Goal: Task Accomplishment & Management: Manage account settings

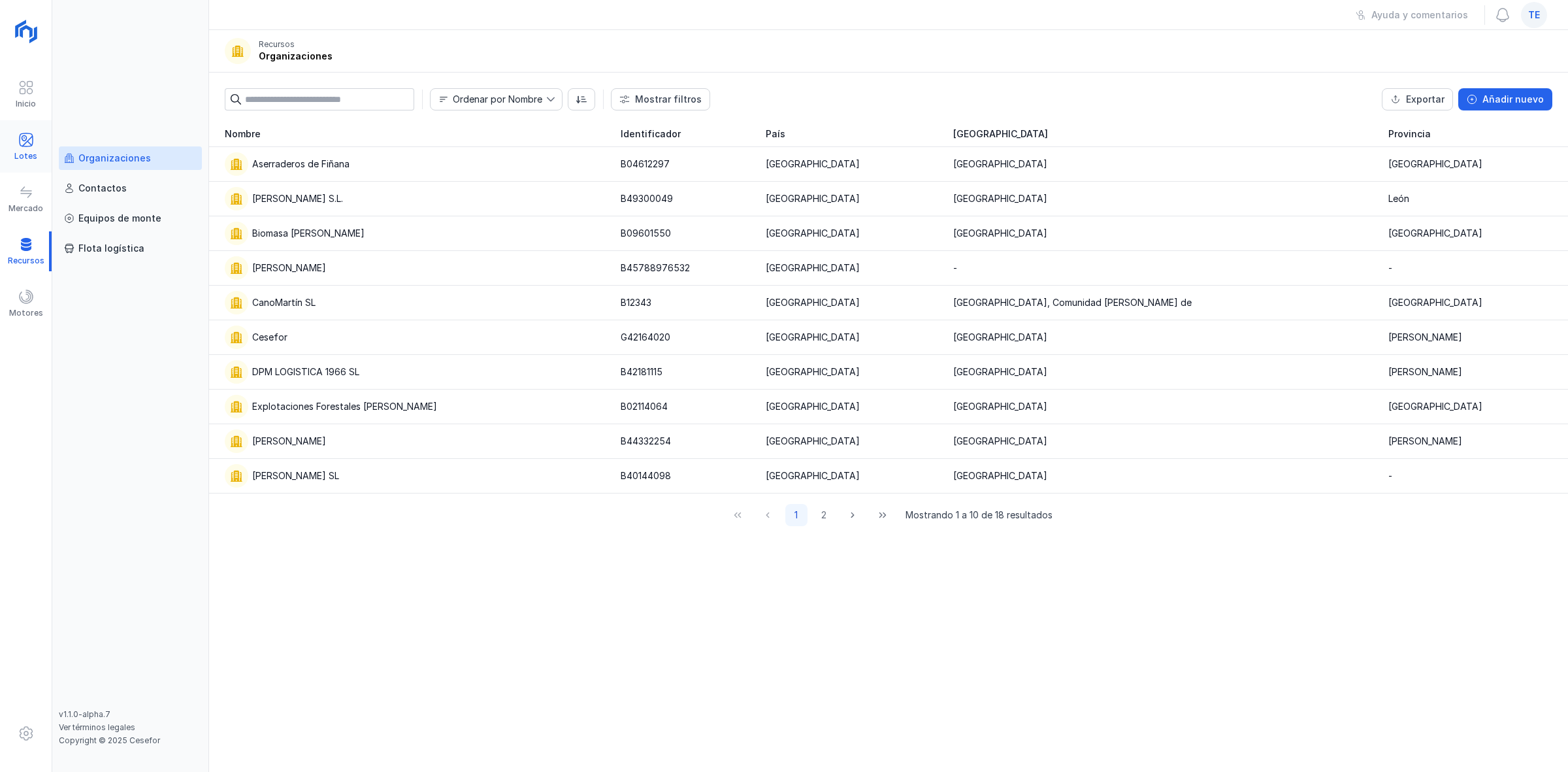
click at [34, 139] on span at bounding box center [26, 140] width 16 height 16
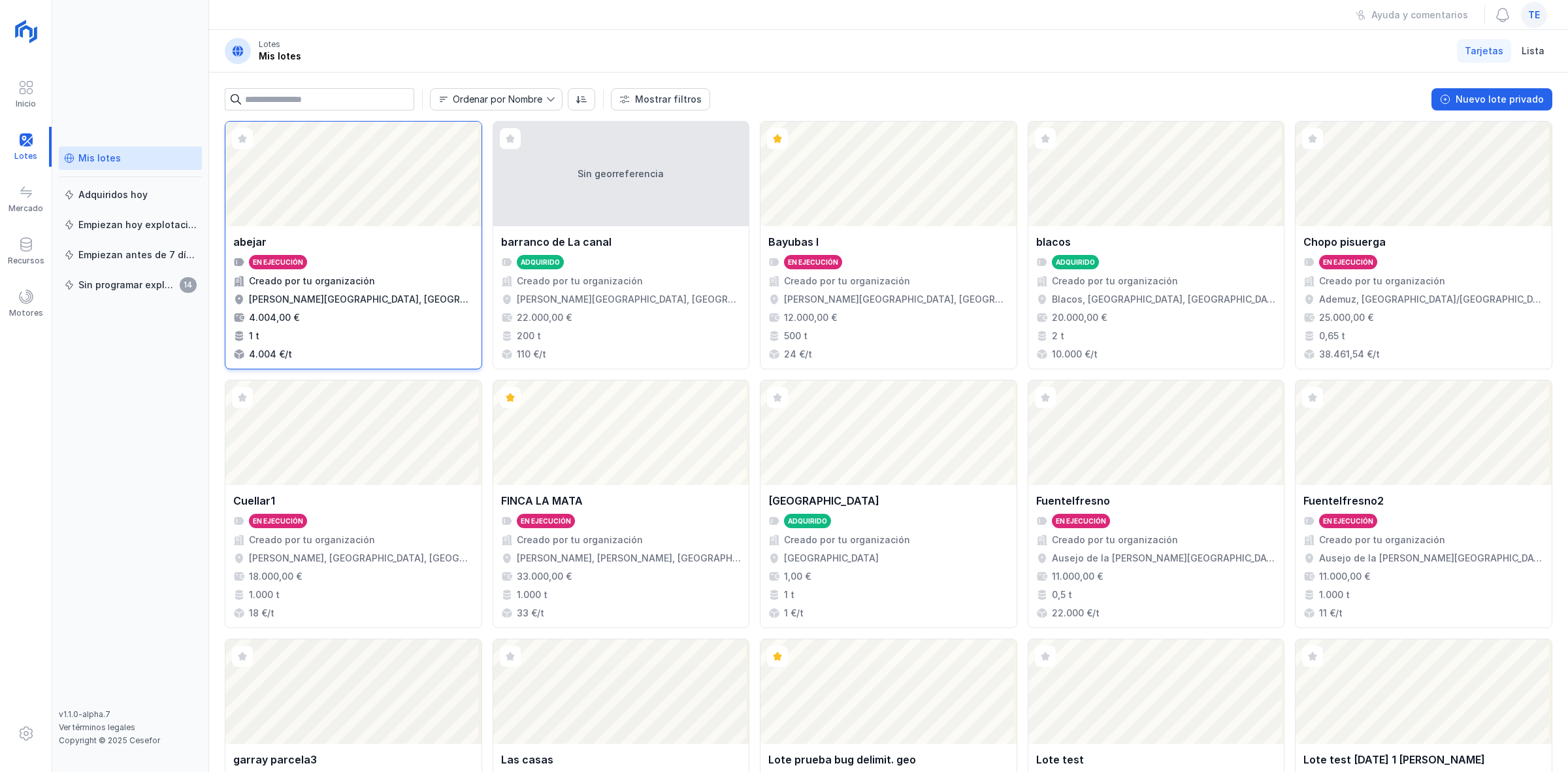
click at [378, 217] on div "Abrir lote" at bounding box center [354, 174] width 256 height 105
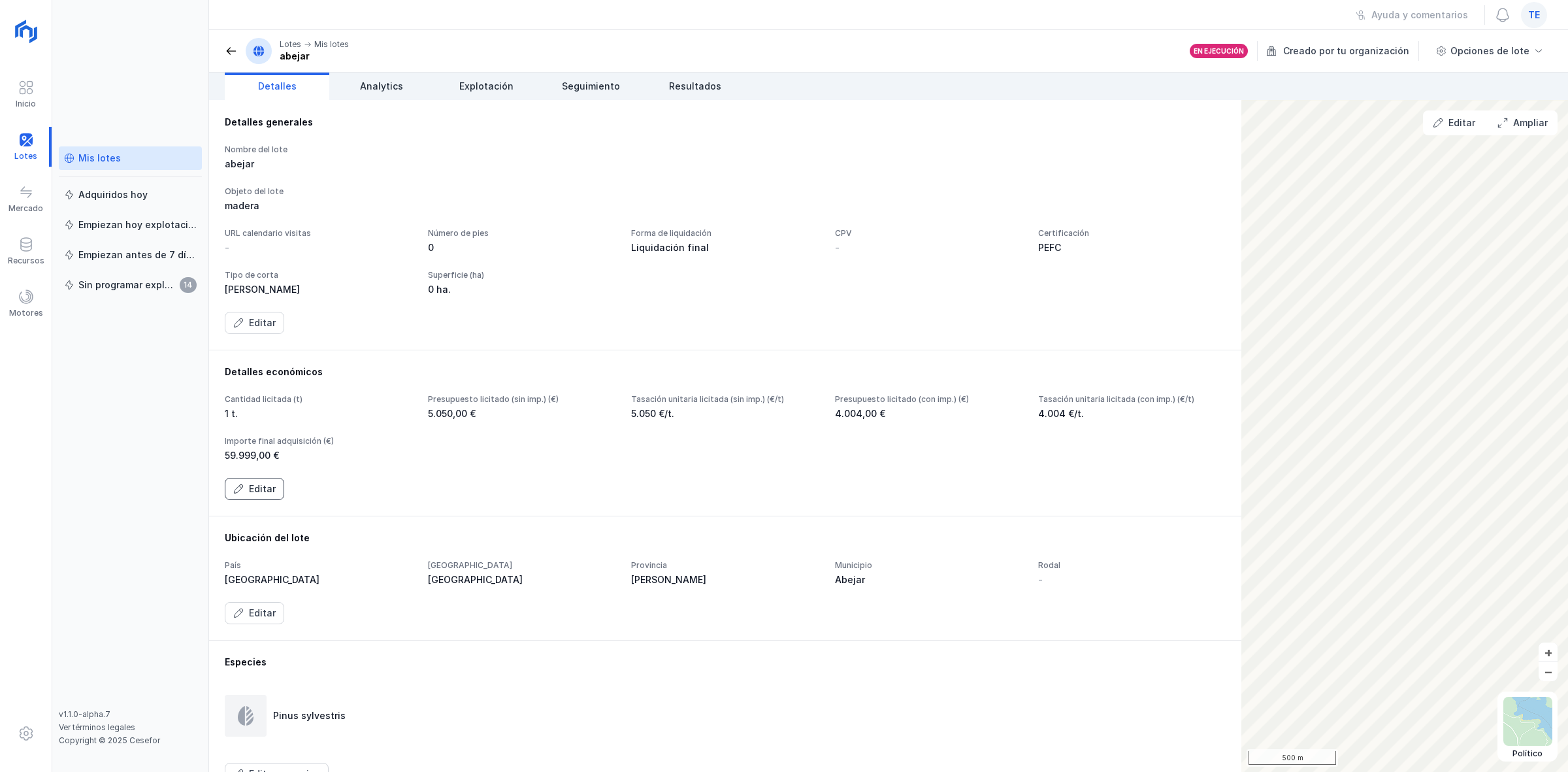
click at [255, 491] on div "Editar" at bounding box center [262, 489] width 27 height 13
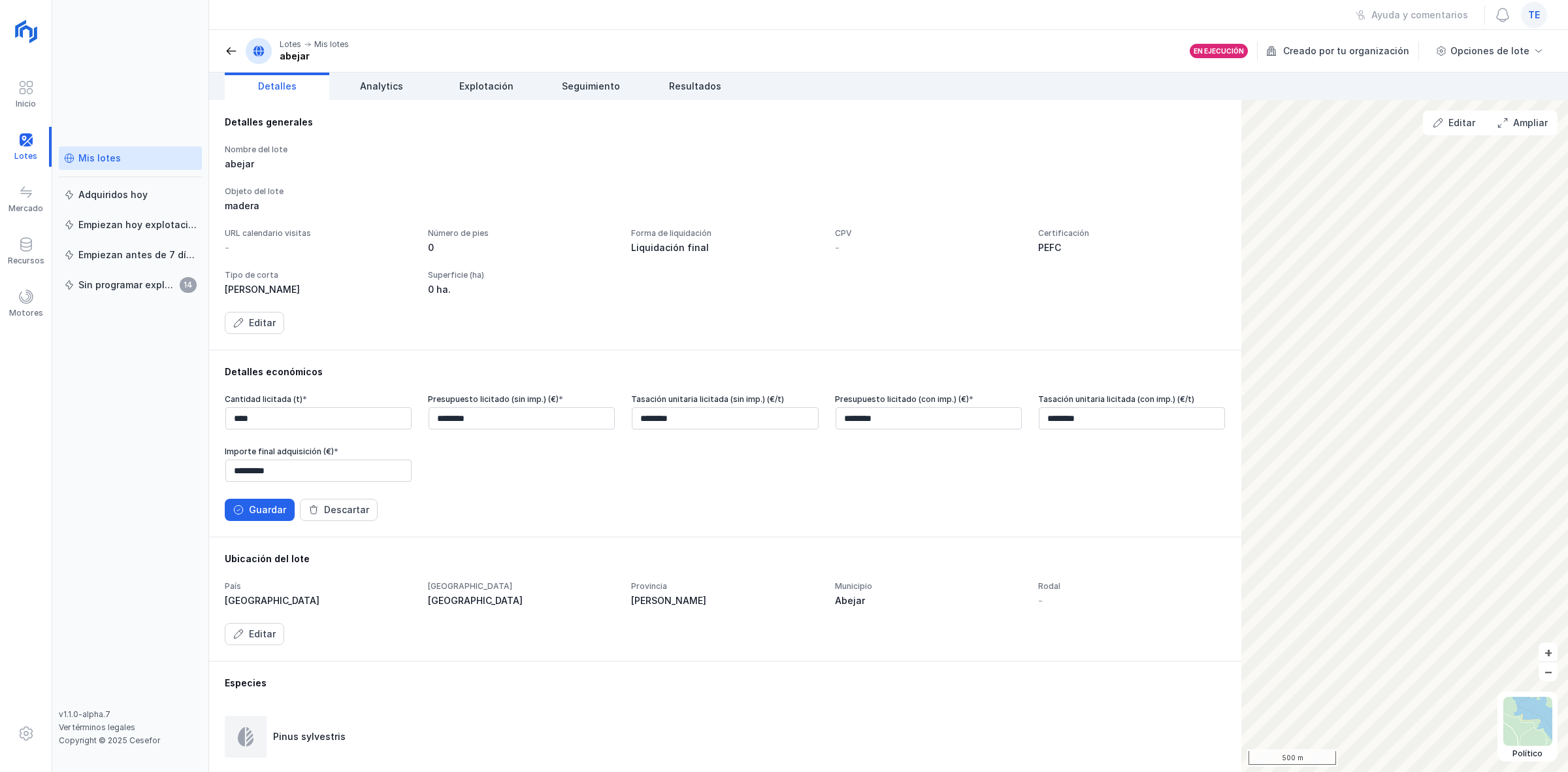
click at [264, 508] on div "Guardar" at bounding box center [267, 510] width 37 height 13
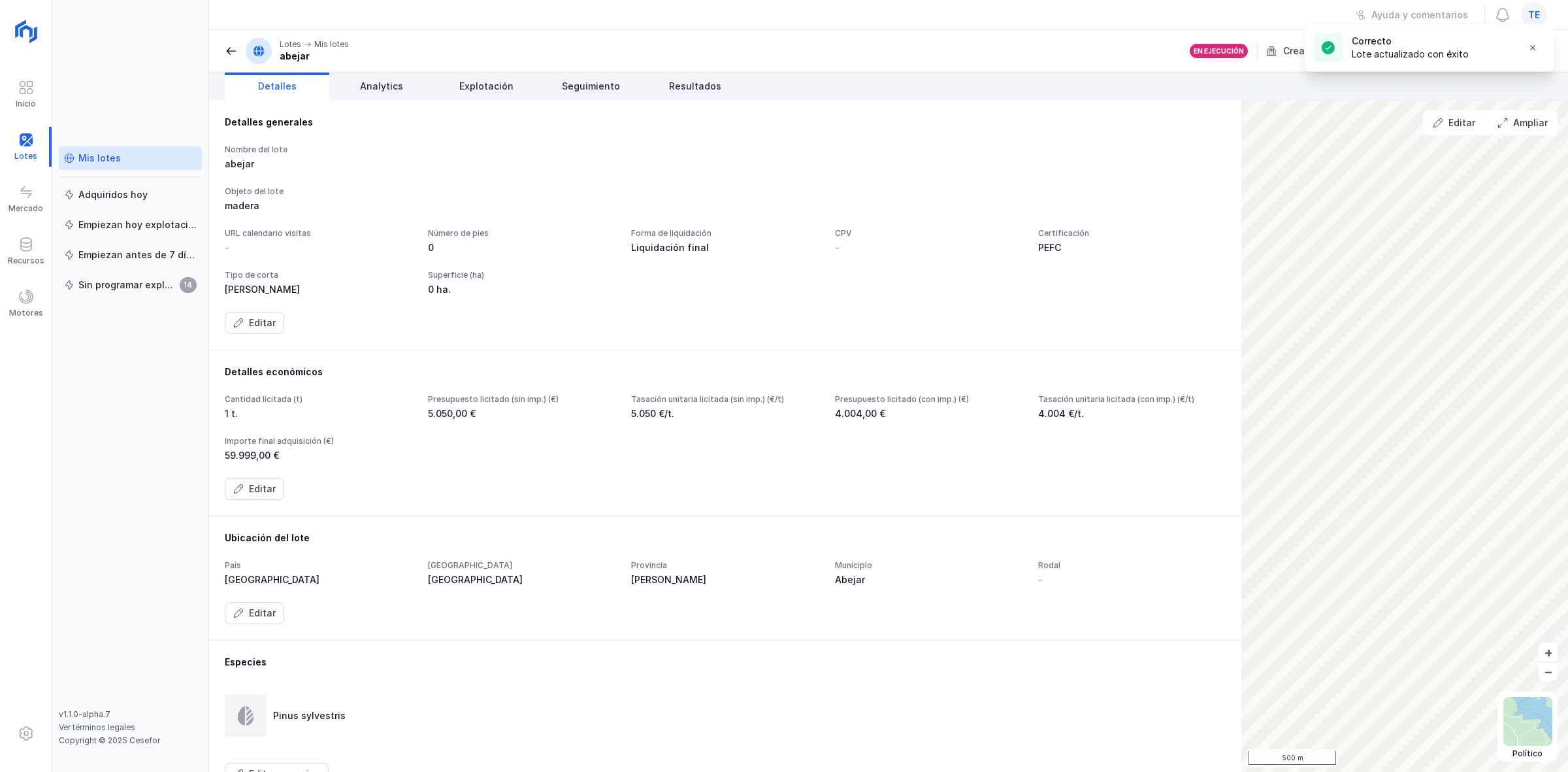
scroll to position [278, 0]
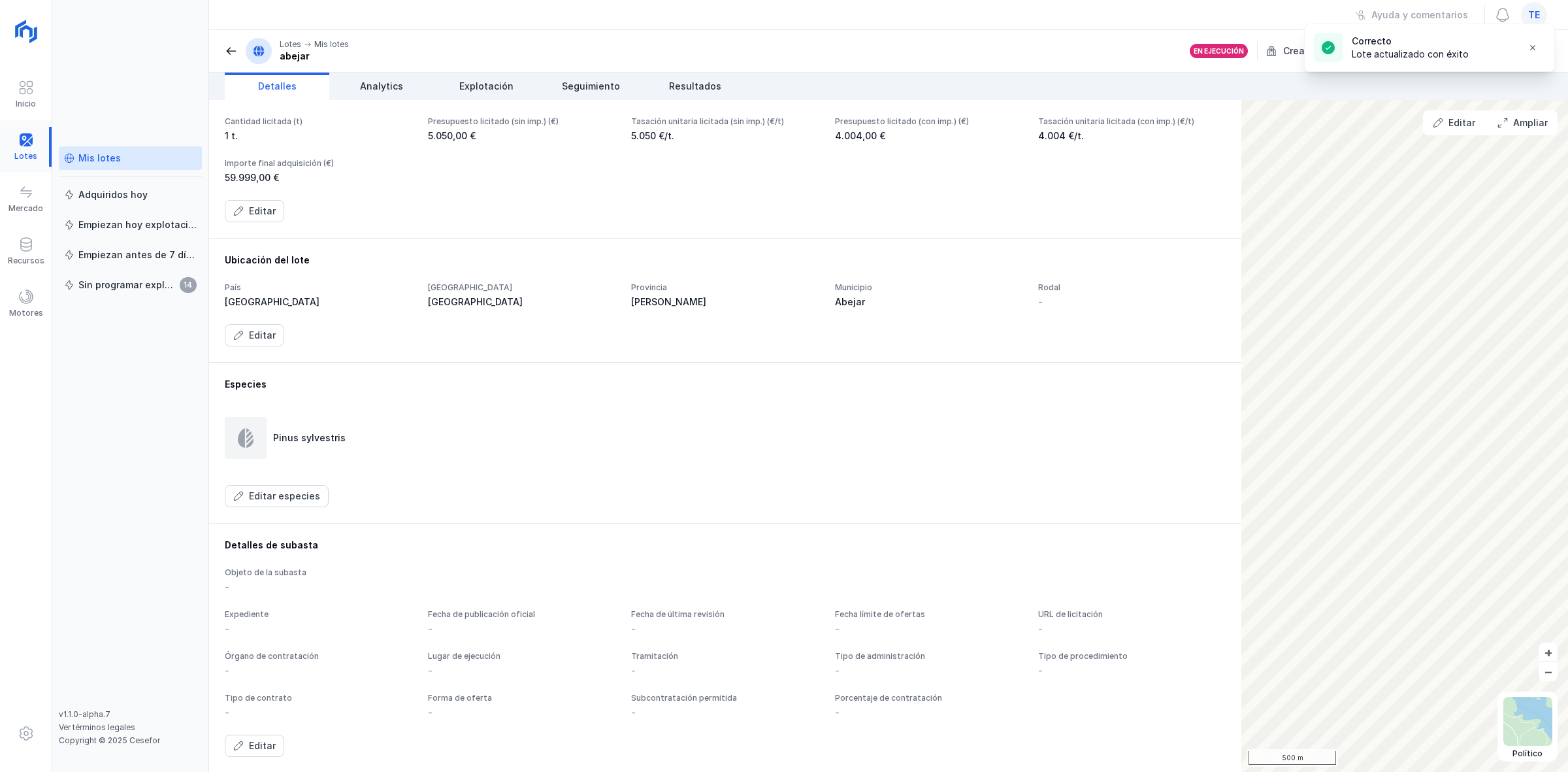
click at [27, 149] on div at bounding box center [26, 147] width 52 height 40
click at [222, 47] on header "Lotes Mis lotes abejar En ejecución Creado por tu organización Opciones de lote" at bounding box center [888, 51] width 1359 height 43
click at [226, 57] on div "Lotes Mis lotes abejar" at bounding box center [287, 51] width 124 height 26
click at [236, 50] on div "Lotes Mis lotes abejar" at bounding box center [287, 51] width 124 height 26
click at [232, 50] on span at bounding box center [231, 51] width 13 height 13
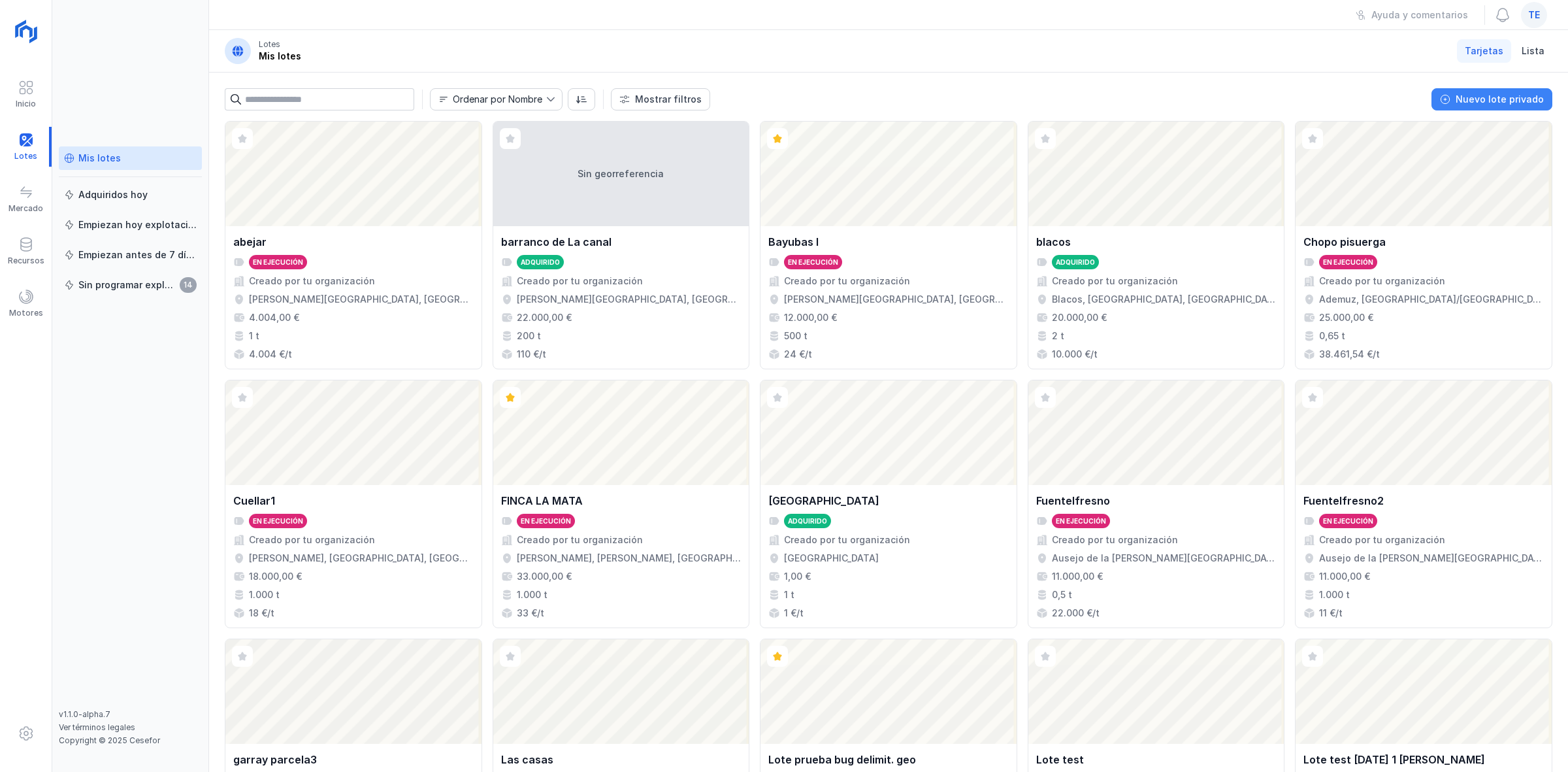
click at [1520, 101] on div "Nuevo lote privado" at bounding box center [1500, 99] width 88 height 13
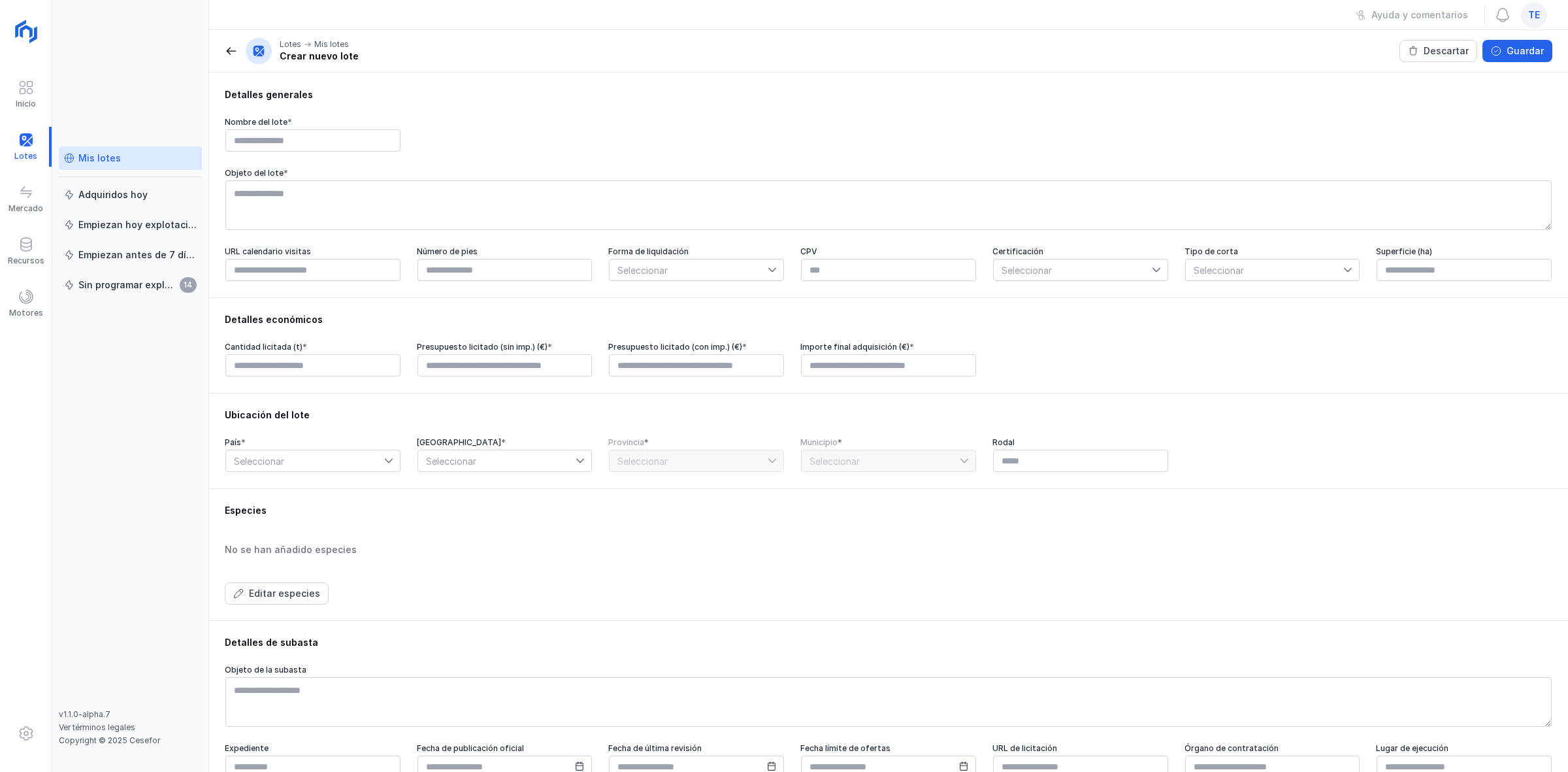
click at [760, 266] on span "Seleccionar" at bounding box center [689, 270] width 158 height 21
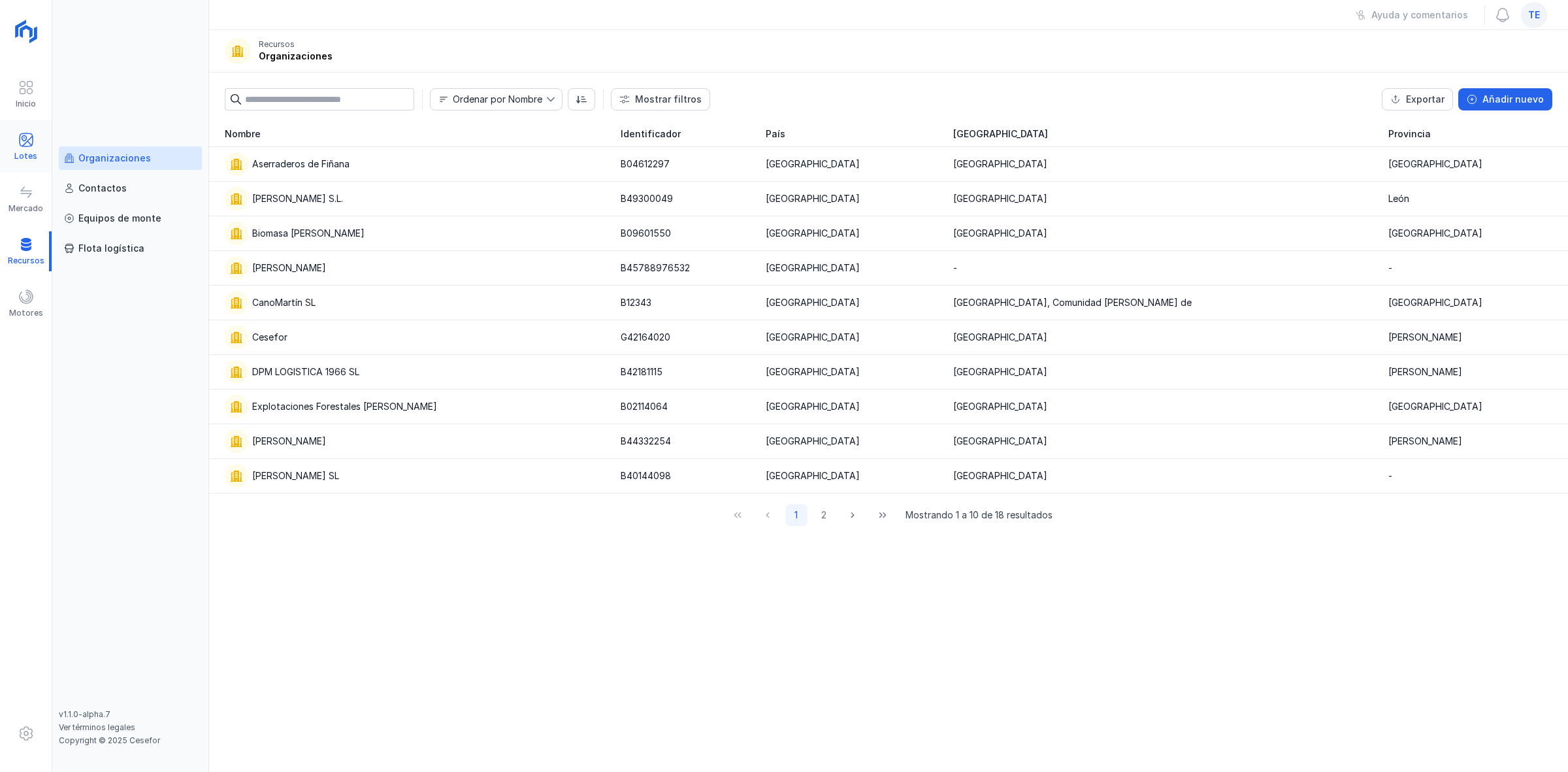
click at [24, 135] on span at bounding box center [26, 140] width 16 height 16
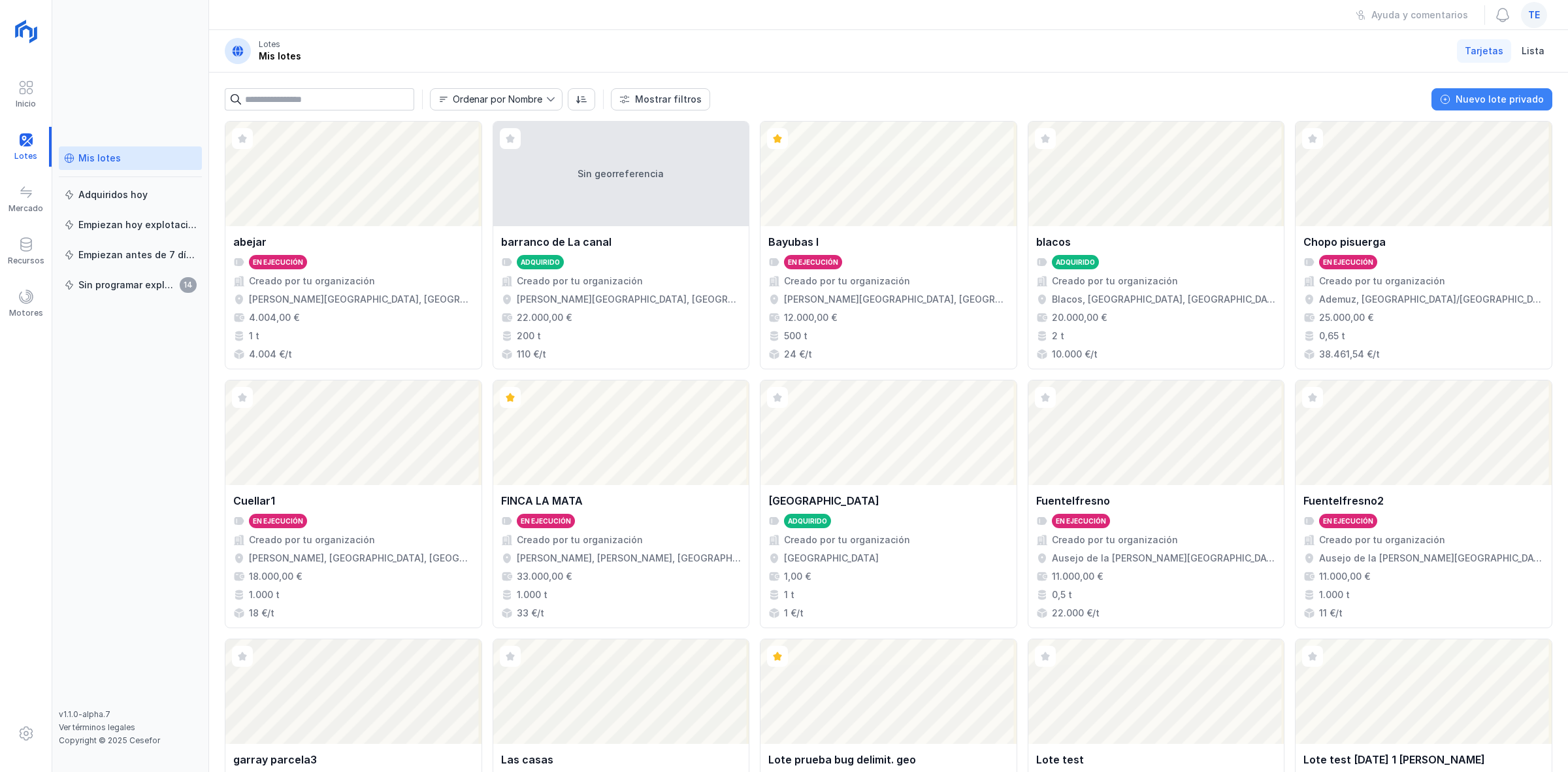
click at [1490, 98] on div "Nuevo lote privado" at bounding box center [1500, 99] width 88 height 13
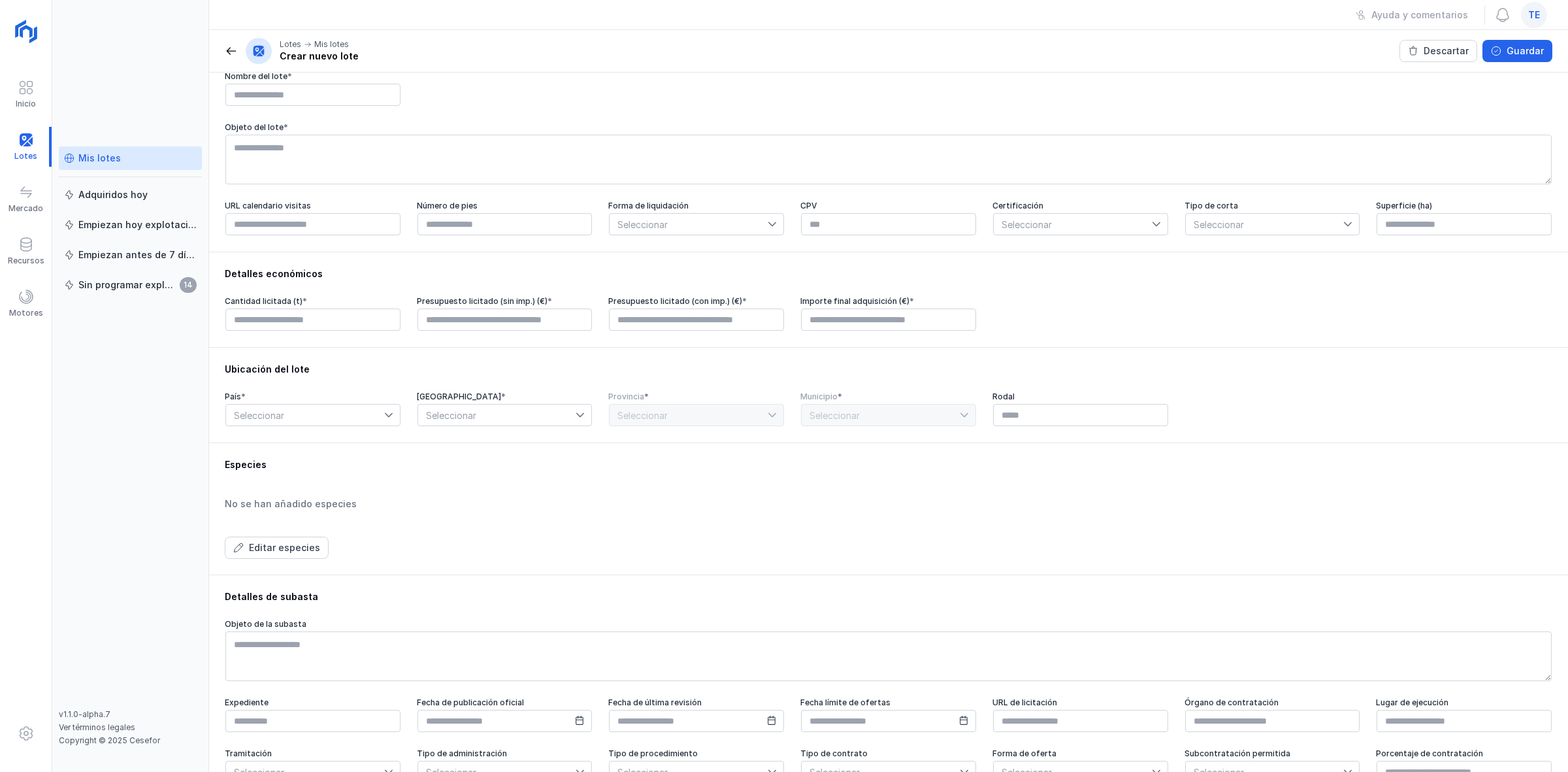
scroll to position [85, 0]
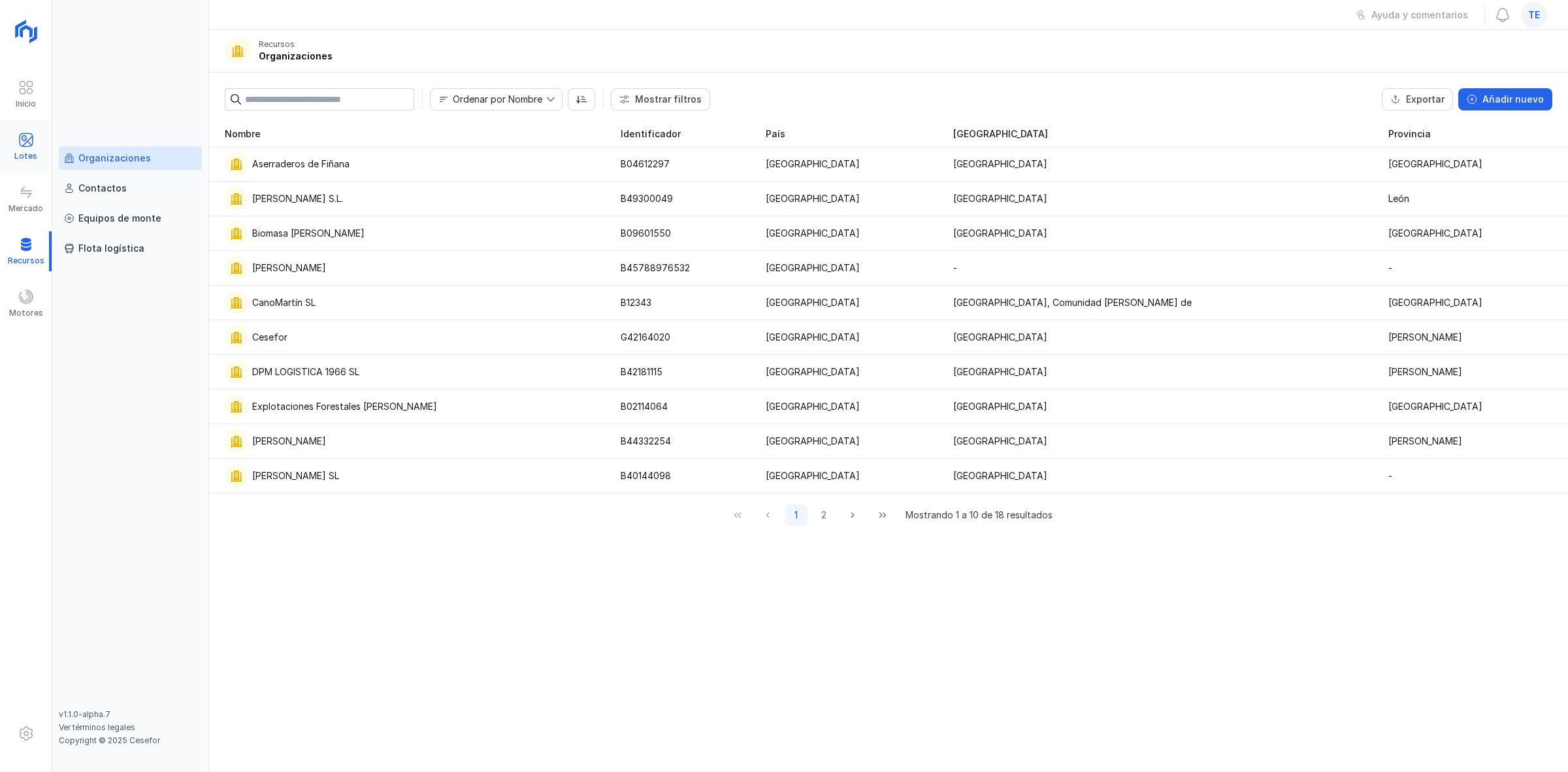
click at [30, 147] on span at bounding box center [26, 140] width 16 height 16
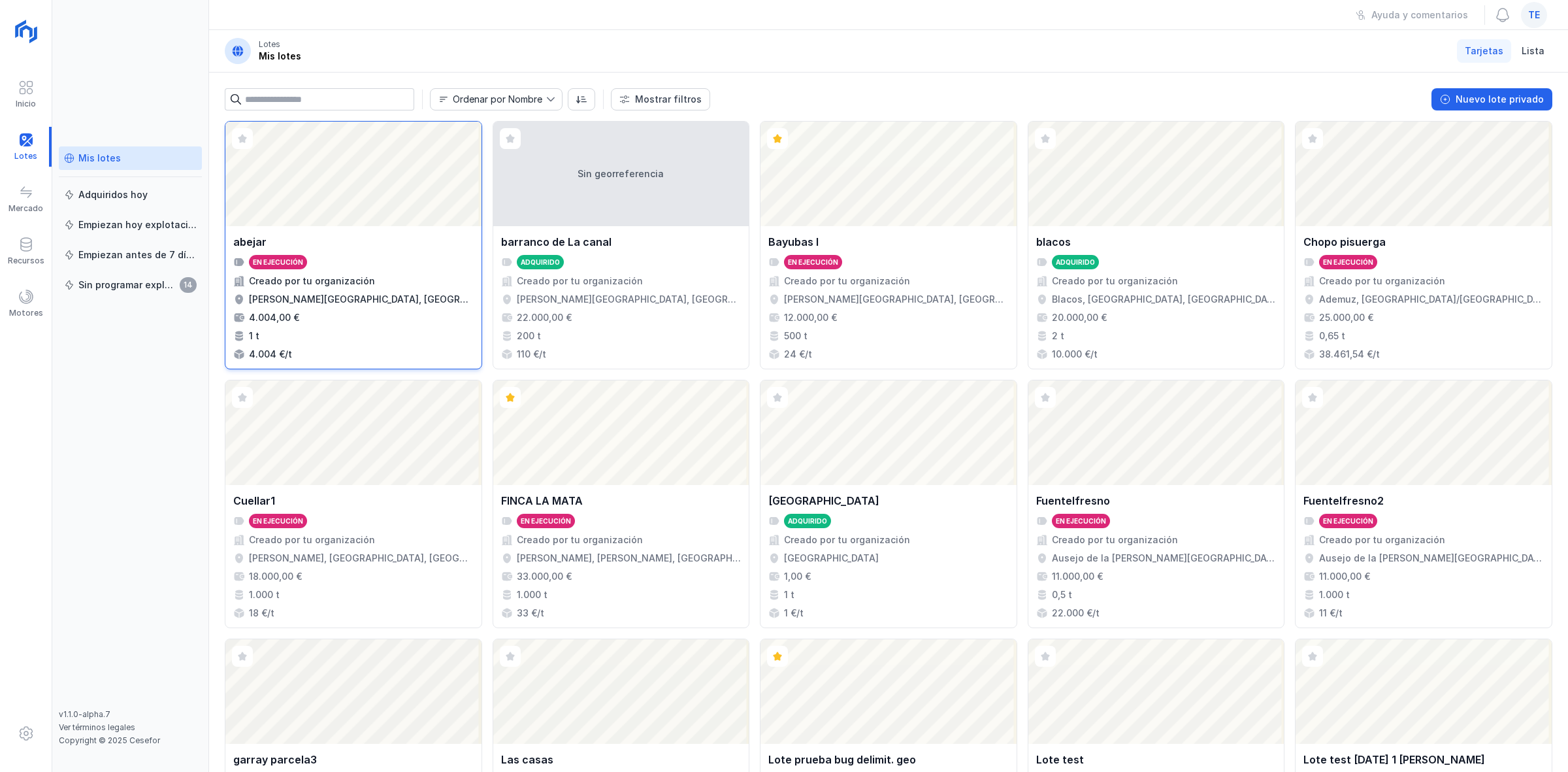
click at [388, 194] on div "Abrir lote" at bounding box center [354, 174] width 256 height 105
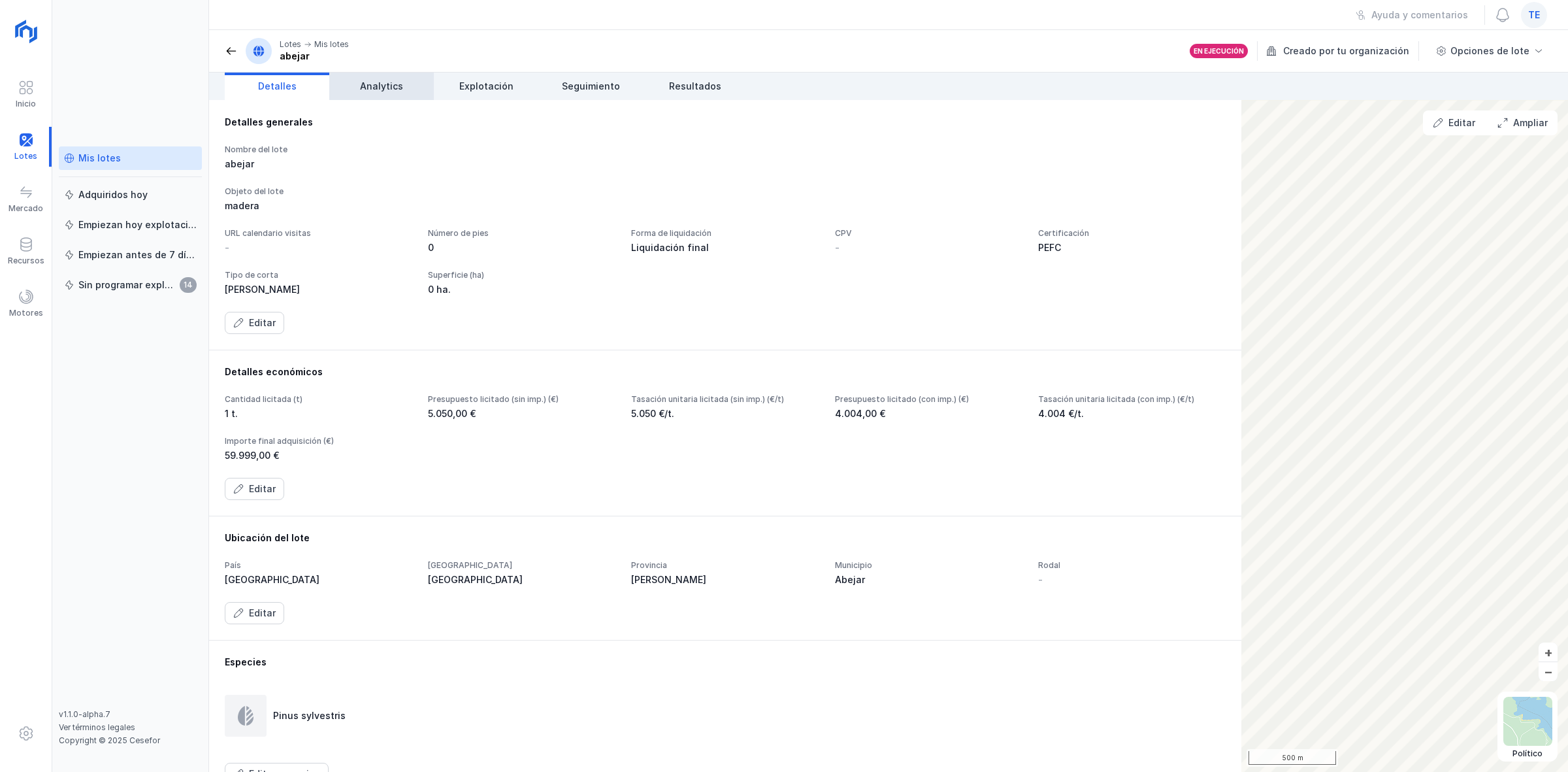
click at [396, 89] on span "Analytics" at bounding box center [382, 86] width 43 height 13
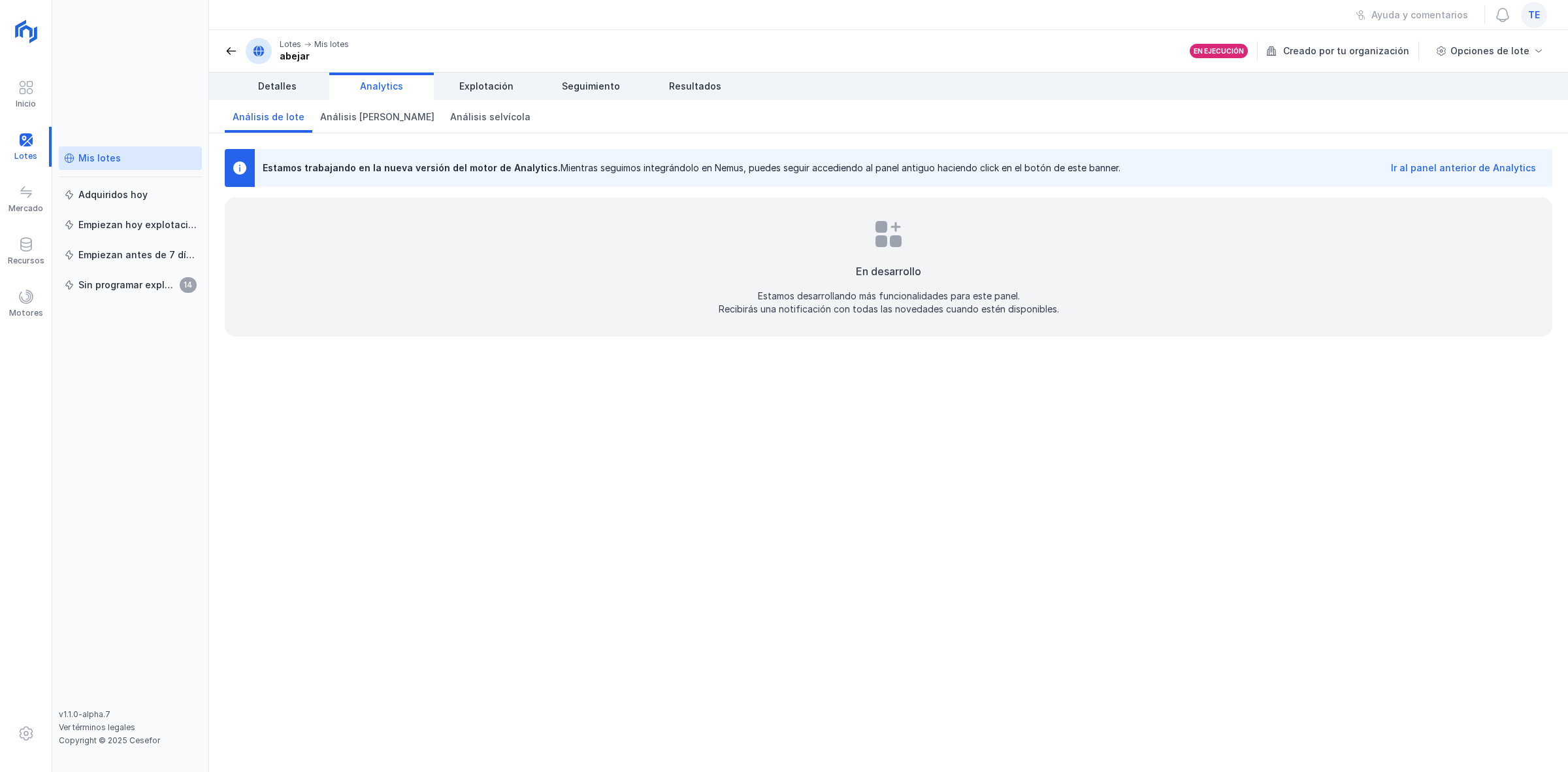
click at [1435, 170] on div "Ir al panel anterior de Analytics" at bounding box center [1464, 168] width 145 height 13
